Goal: Task Accomplishment & Management: Manage account settings

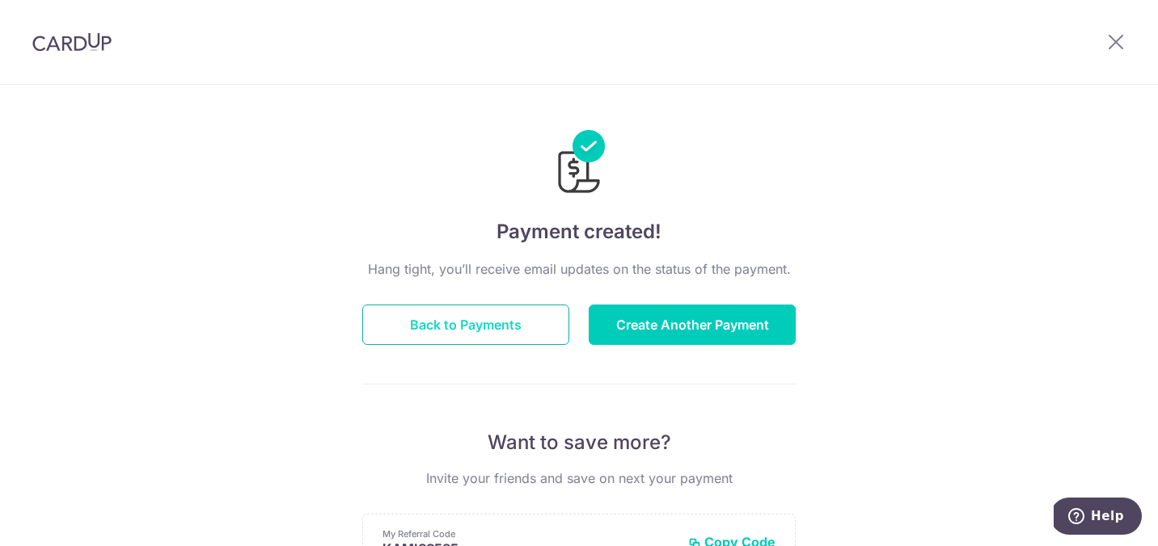
click at [462, 328] on button "Back to Payments" at bounding box center [465, 325] width 207 height 40
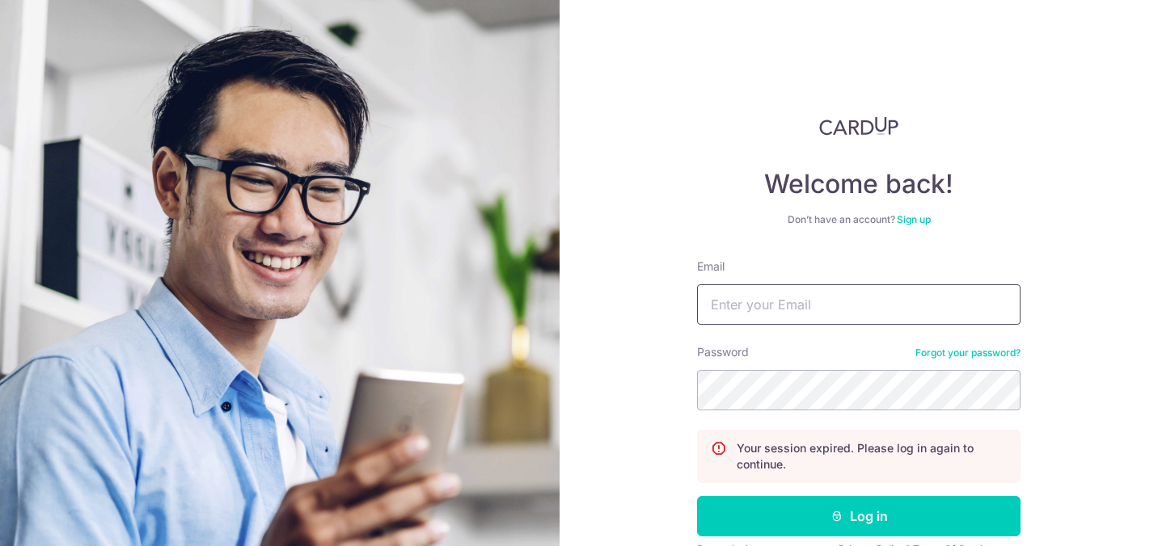
click at [816, 292] on input "Email" at bounding box center [858, 305] width 323 height 40
type input "sulastrikamis@gmail.com"
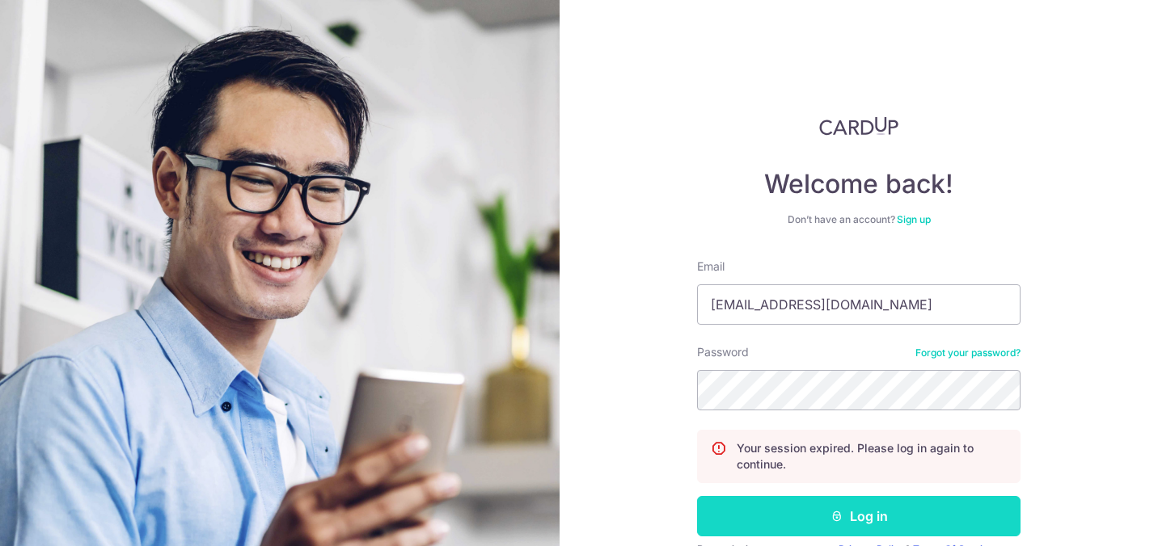
click at [876, 524] on button "Log in" at bounding box center [858, 516] width 323 height 40
